Goal: Transaction & Acquisition: Download file/media

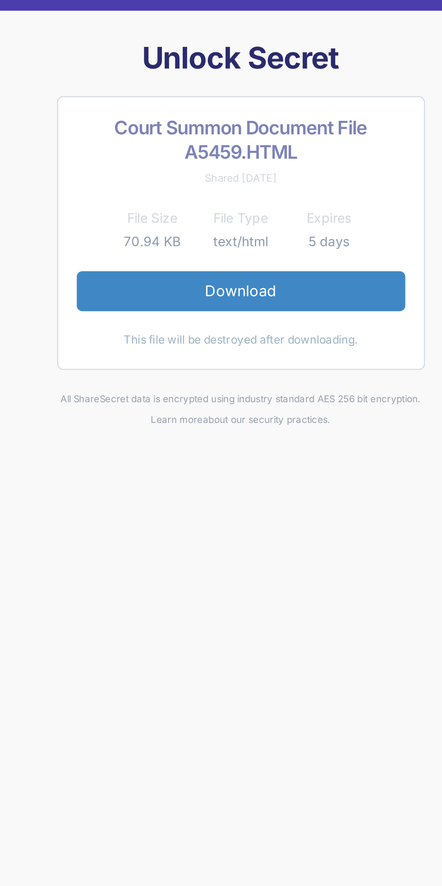
click at [230, 154] on link "Download" at bounding box center [221, 163] width 159 height 19
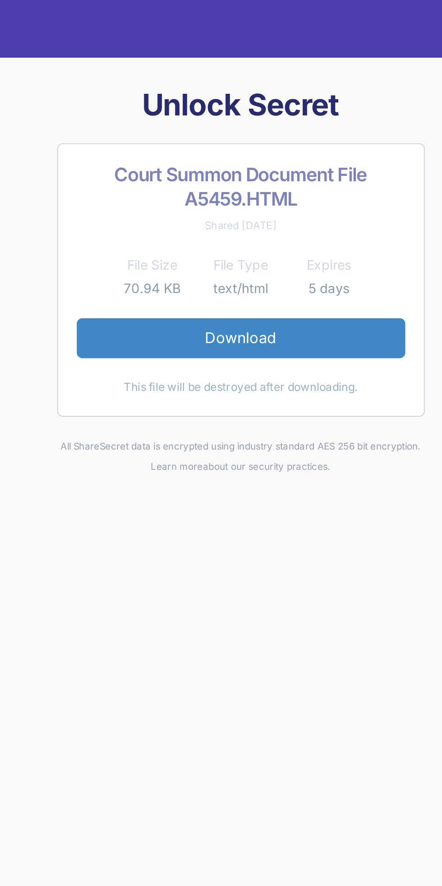
click at [231, 154] on link "Download" at bounding box center [221, 163] width 159 height 19
